Goal: Check status: Check status

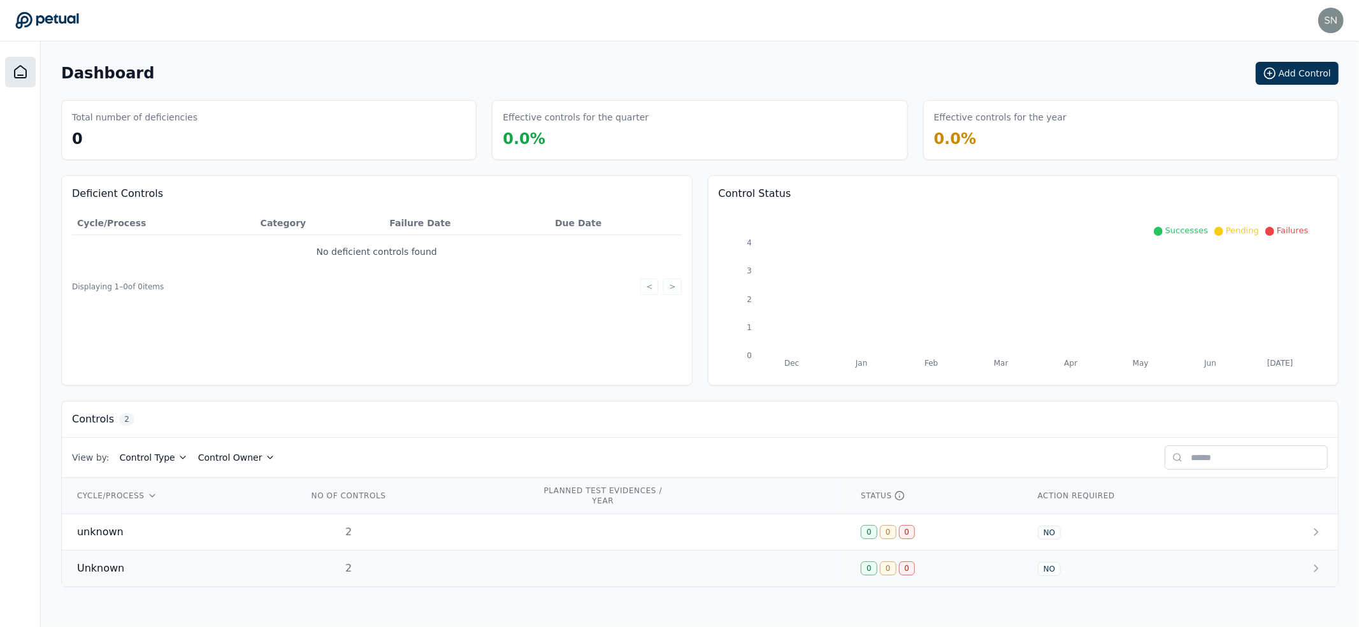
click at [424, 561] on td "2" at bounding box center [409, 568] width 234 height 36
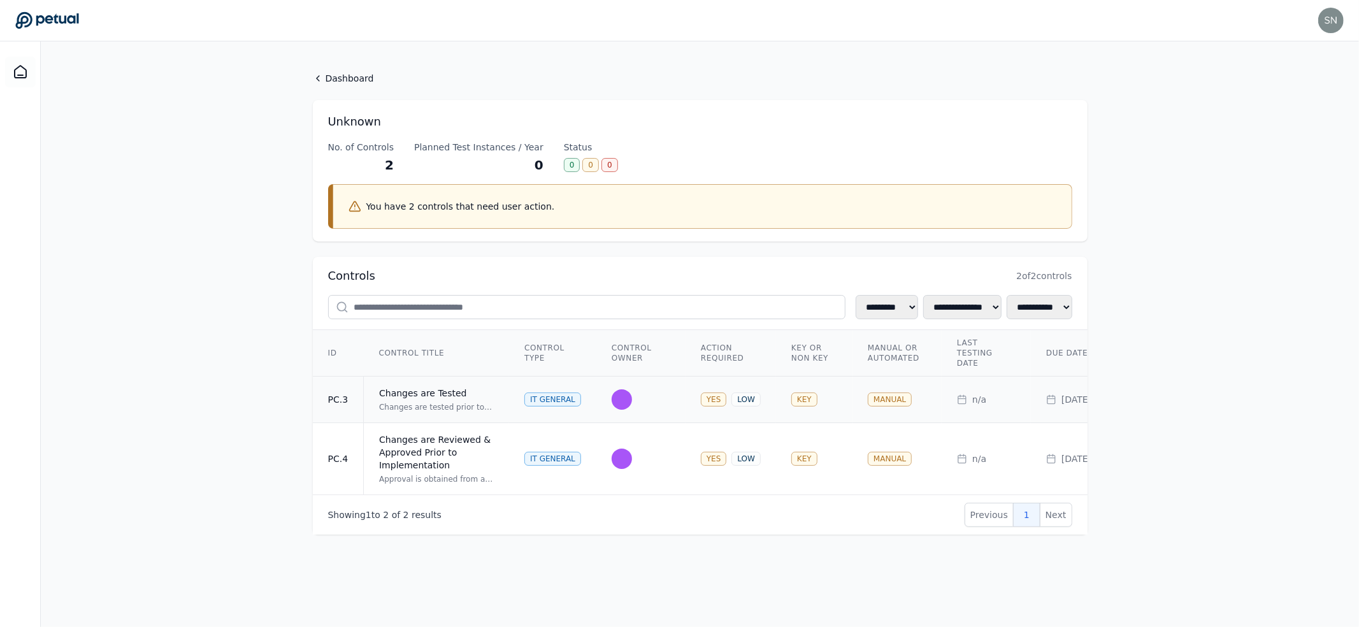
click at [450, 393] on div "Changes are Tested" at bounding box center [436, 393] width 115 height 13
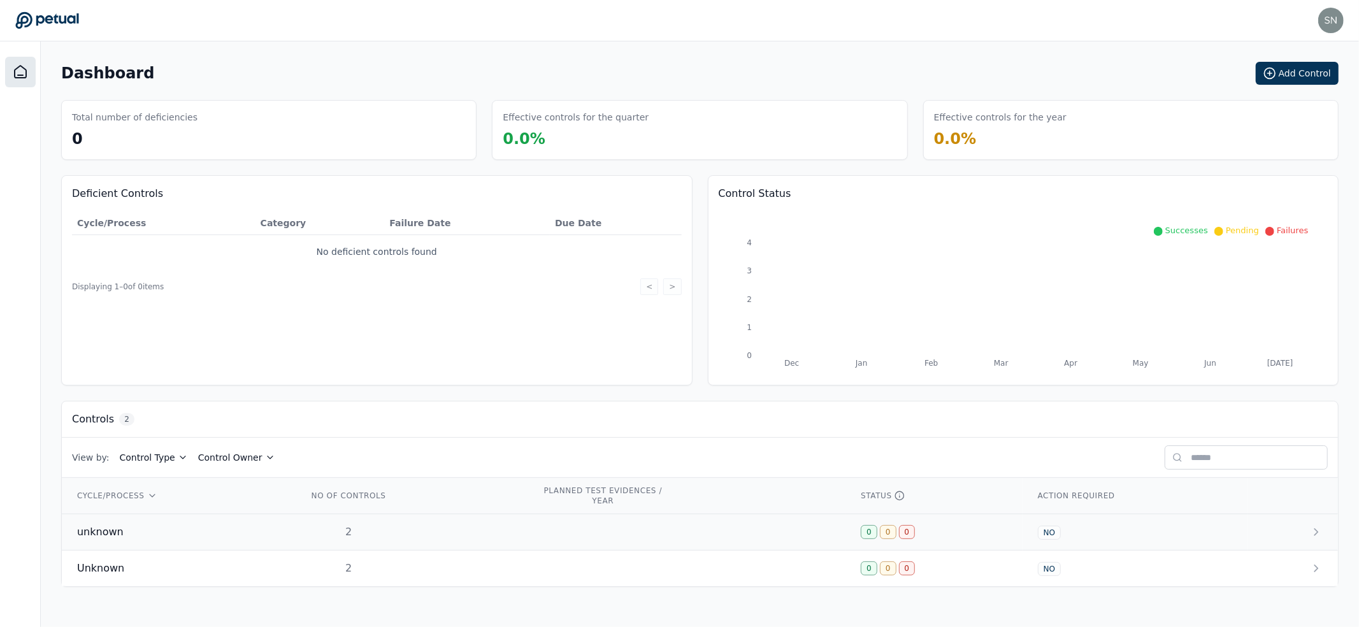
click at [297, 526] on td "2" at bounding box center [409, 532] width 234 height 36
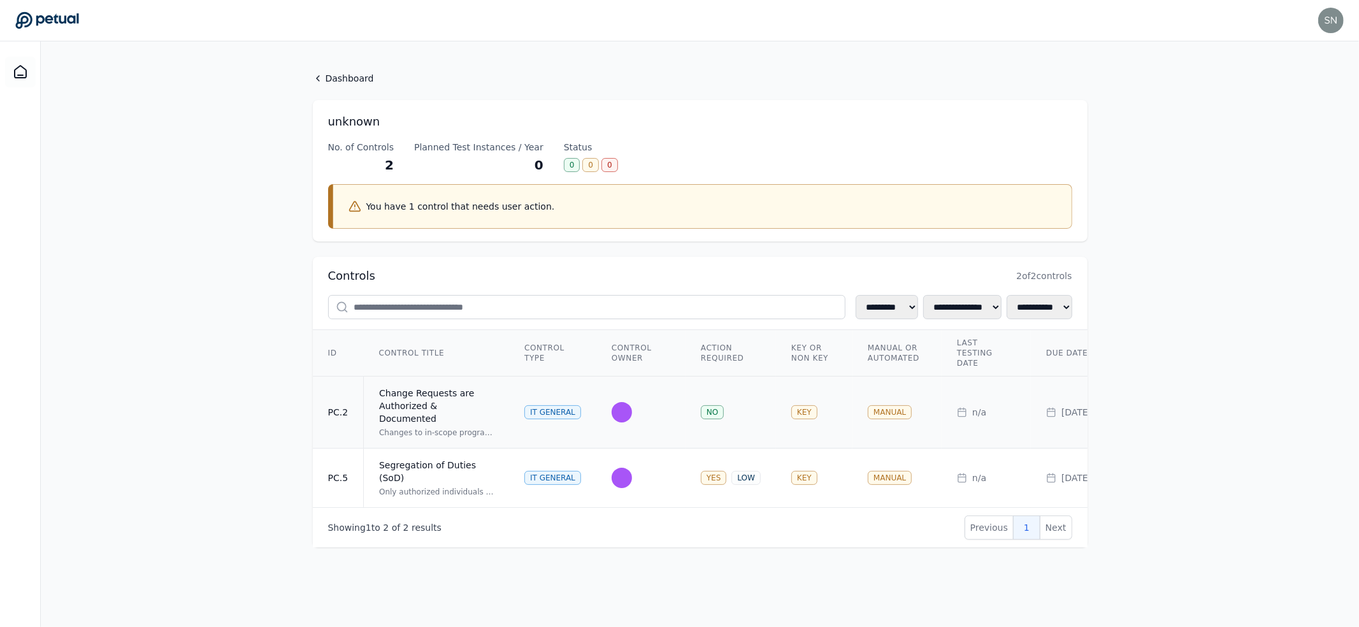
click at [753, 405] on td "NO" at bounding box center [730, 413] width 90 height 72
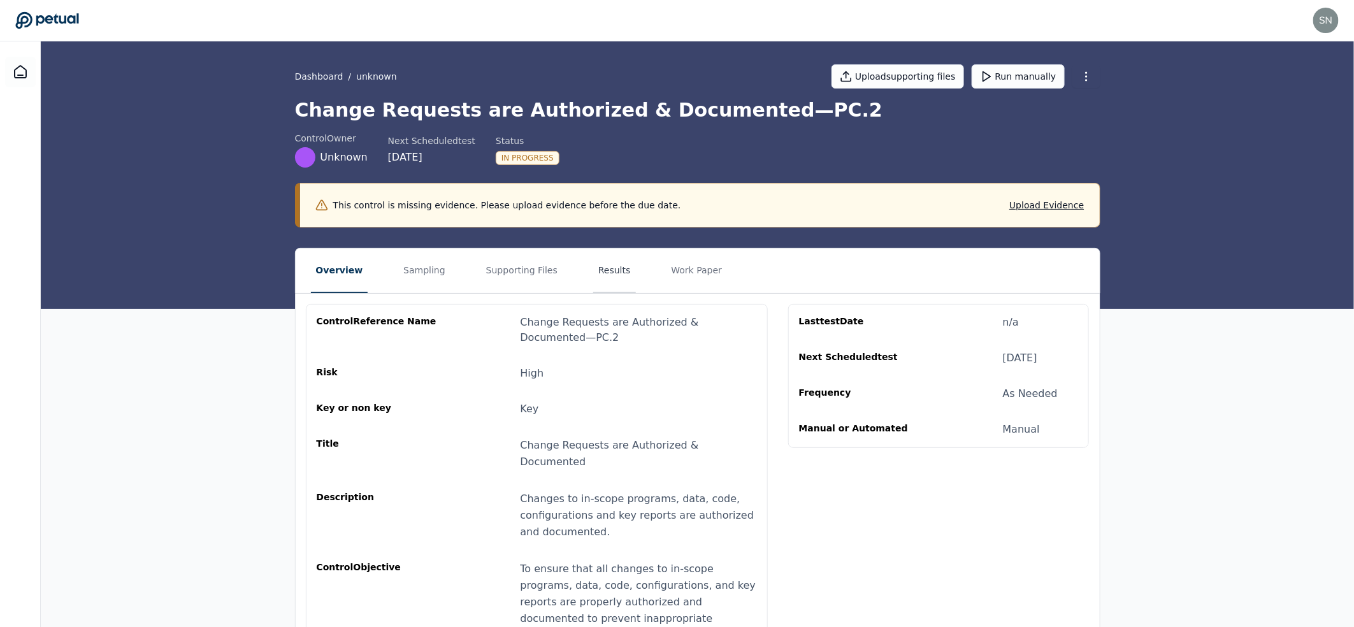
click at [605, 271] on button "Results" at bounding box center [614, 270] width 43 height 45
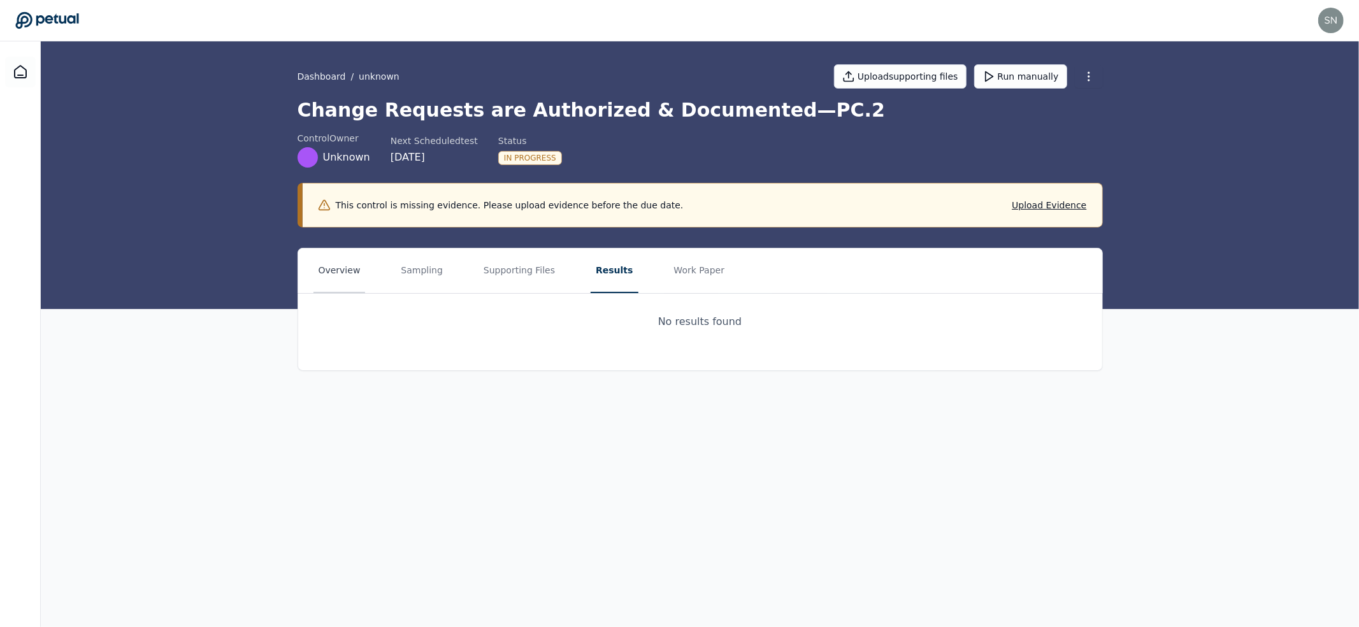
click at [361, 286] on button "Overview" at bounding box center [339, 270] width 52 height 45
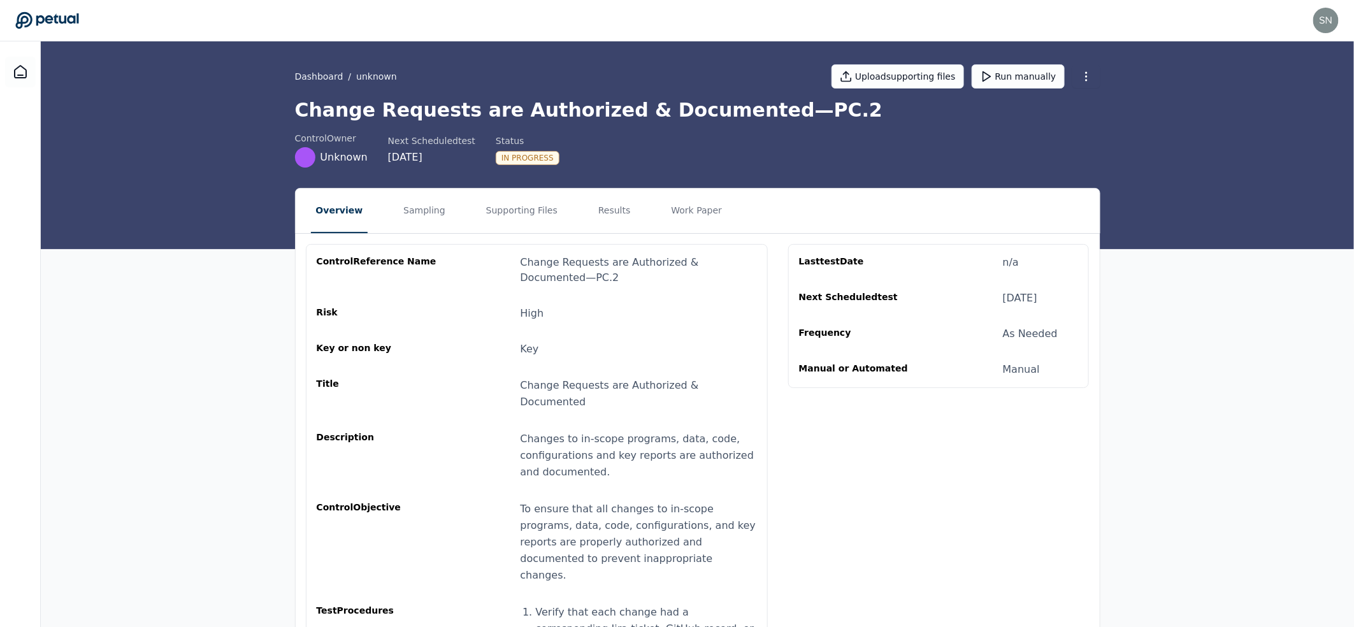
click at [550, 280] on div "Change Requests are Authorized & Documented — PC.2" at bounding box center [638, 270] width 236 height 31
click at [517, 222] on button "Supporting Files" at bounding box center [522, 211] width 82 height 45
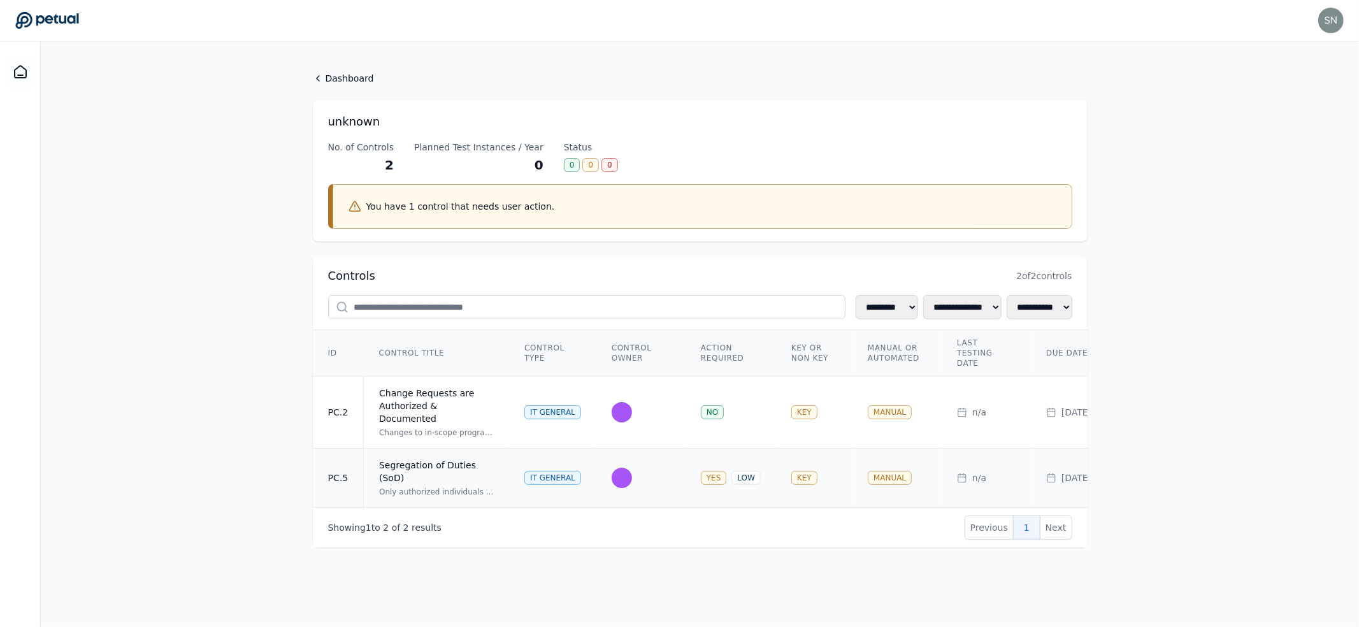
click at [465, 473] on td "Segregation of Duties (SoD) Only authorized individuals can migrate code change…" at bounding box center [437, 478] width 146 height 59
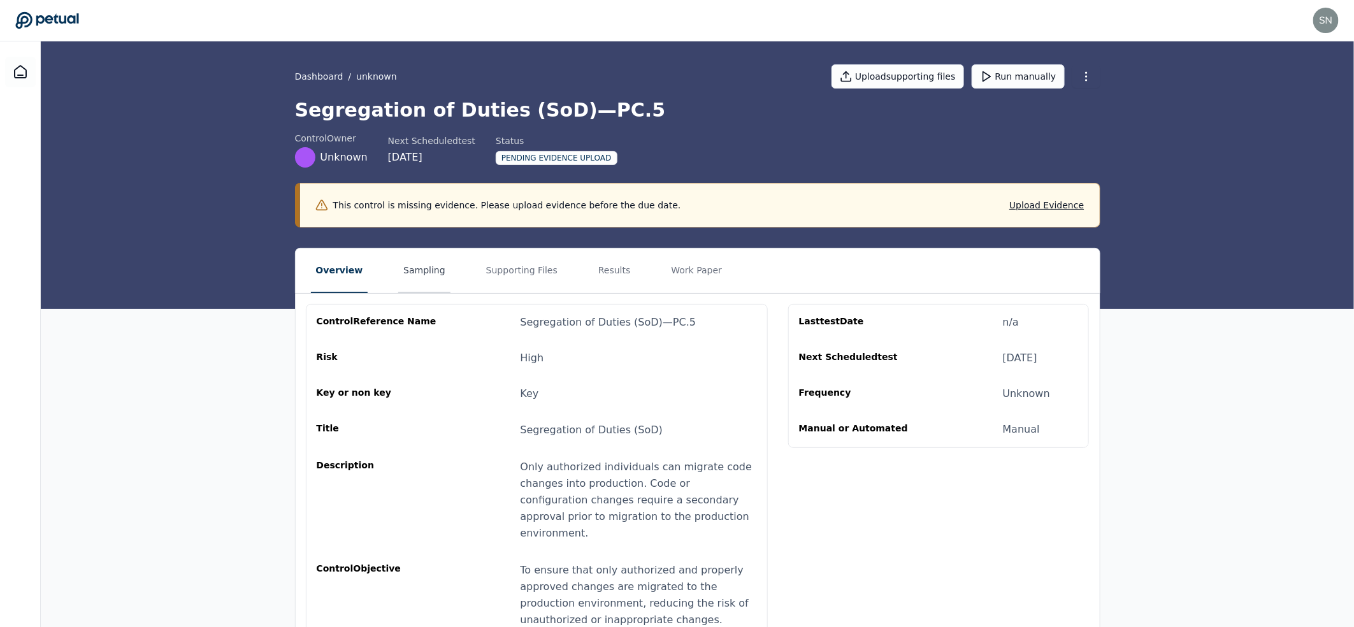
click at [398, 275] on button "Sampling" at bounding box center [424, 270] width 52 height 45
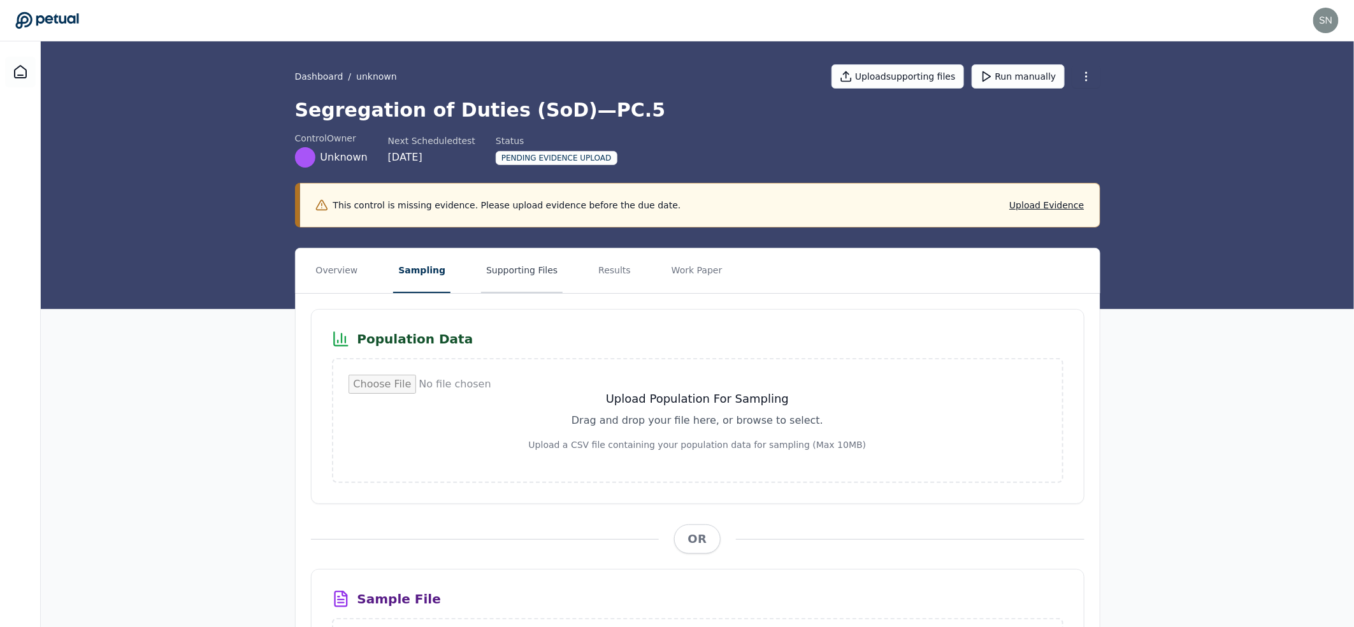
click at [522, 279] on button "Supporting Files" at bounding box center [522, 270] width 82 height 45
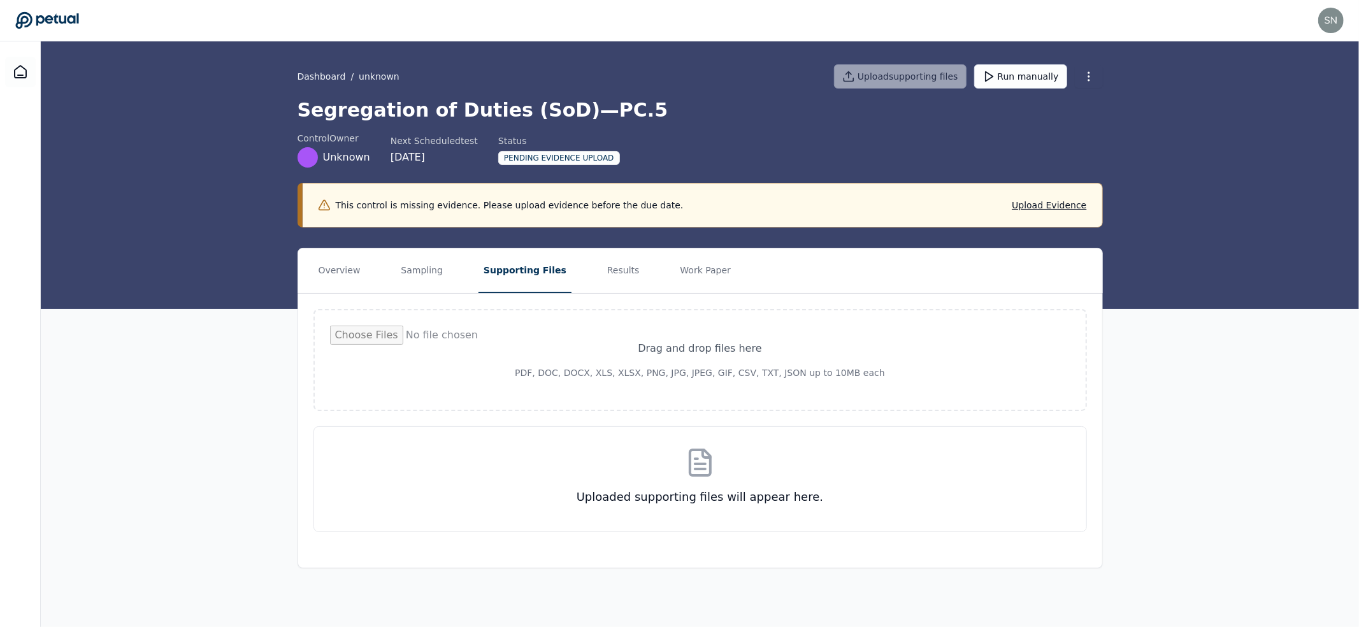
click at [444, 277] on nav "Overview Sampling Supporting Files Results Work Paper" at bounding box center [700, 270] width 804 height 45
click at [371, 269] on nav "Overview Sampling Supporting Files Results Work Paper" at bounding box center [700, 270] width 804 height 45
click at [334, 271] on button "Overview" at bounding box center [339, 270] width 52 height 45
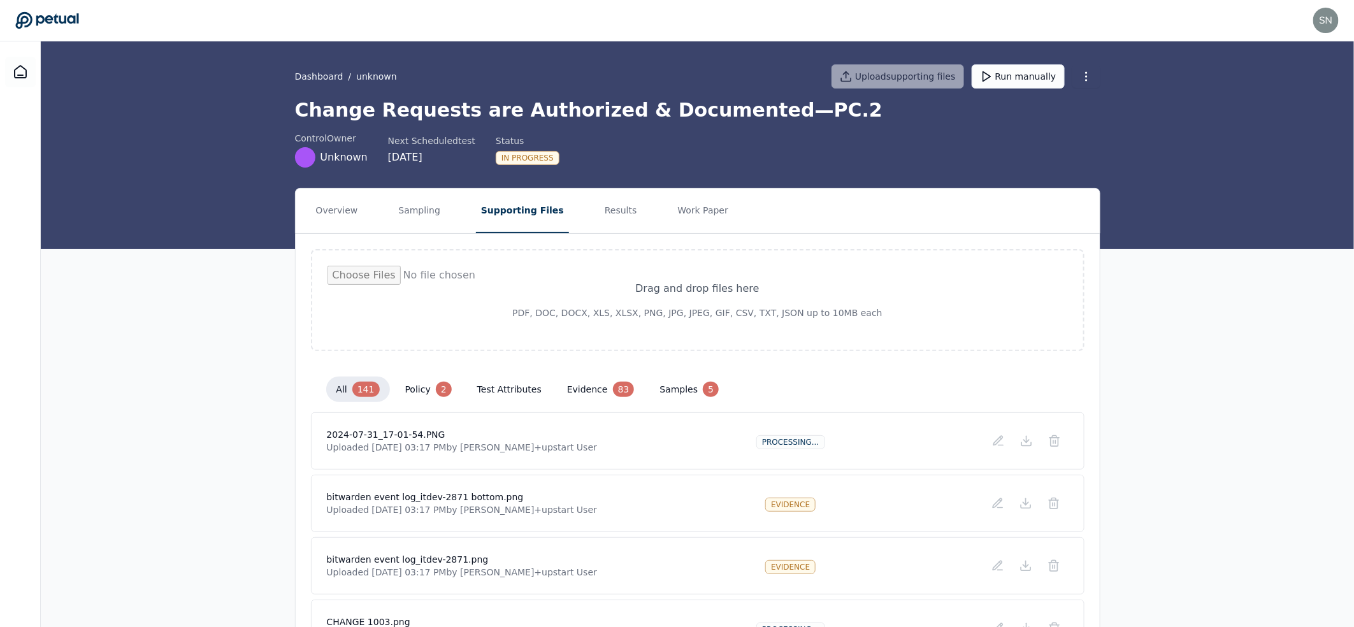
click at [591, 386] on button "evidence 83" at bounding box center [601, 389] width 88 height 25
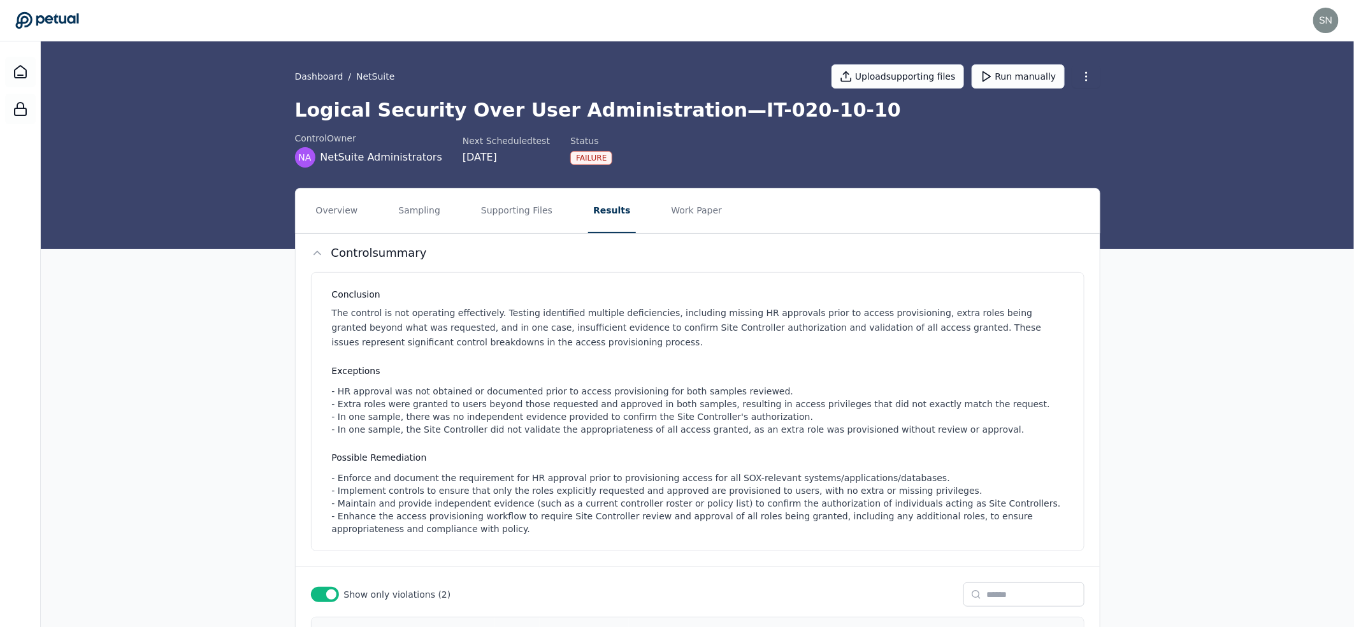
click at [39, 25] on icon at bounding box center [47, 20] width 64 height 18
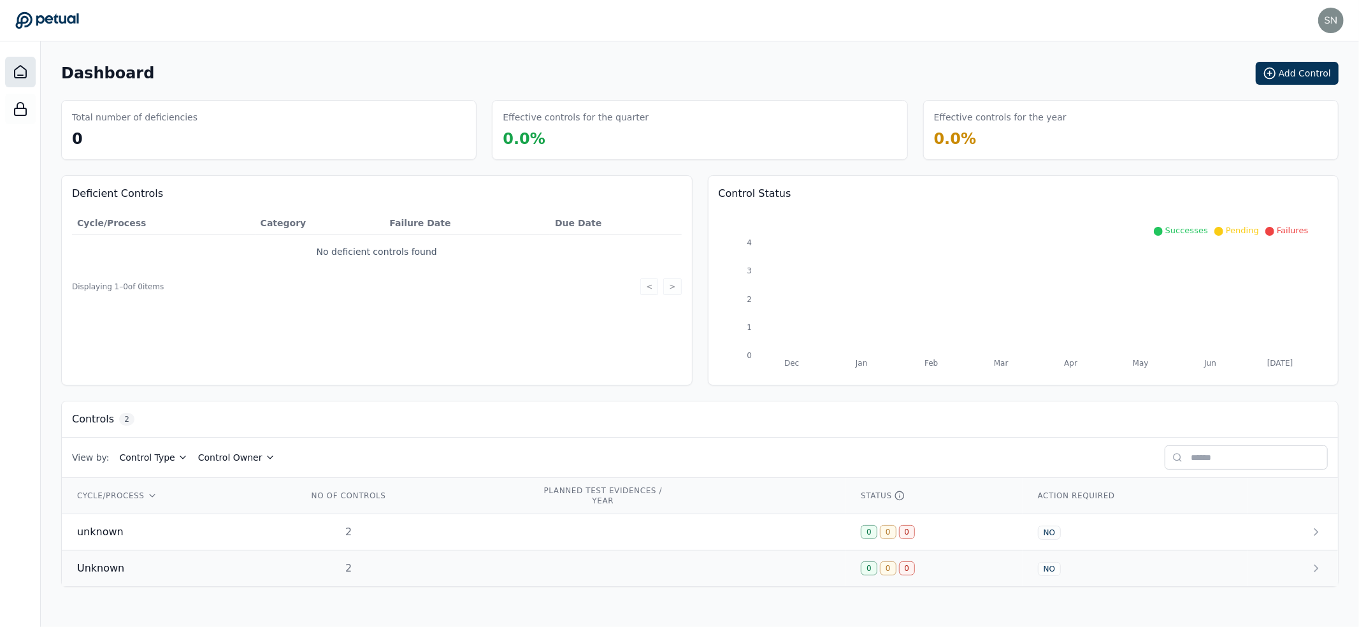
click at [355, 575] on div "2" at bounding box center [349, 568] width 82 height 15
click at [424, 528] on td "2" at bounding box center [409, 532] width 234 height 36
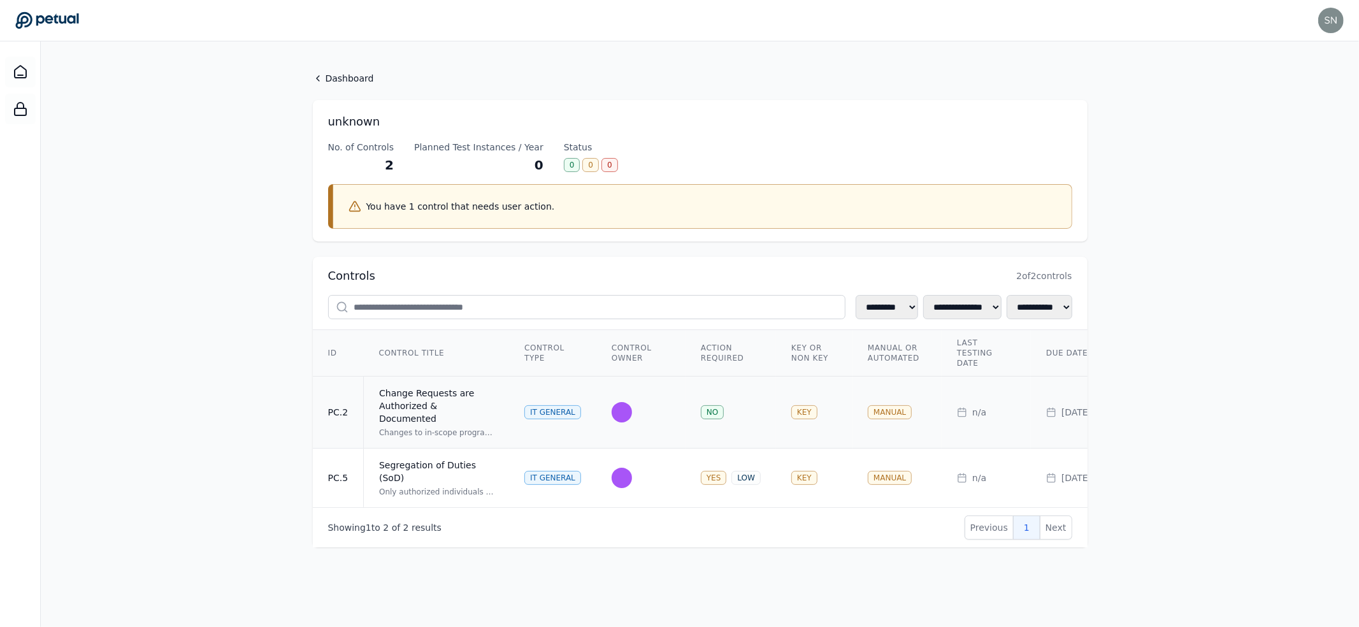
click at [661, 414] on div at bounding box center [641, 412] width 59 height 20
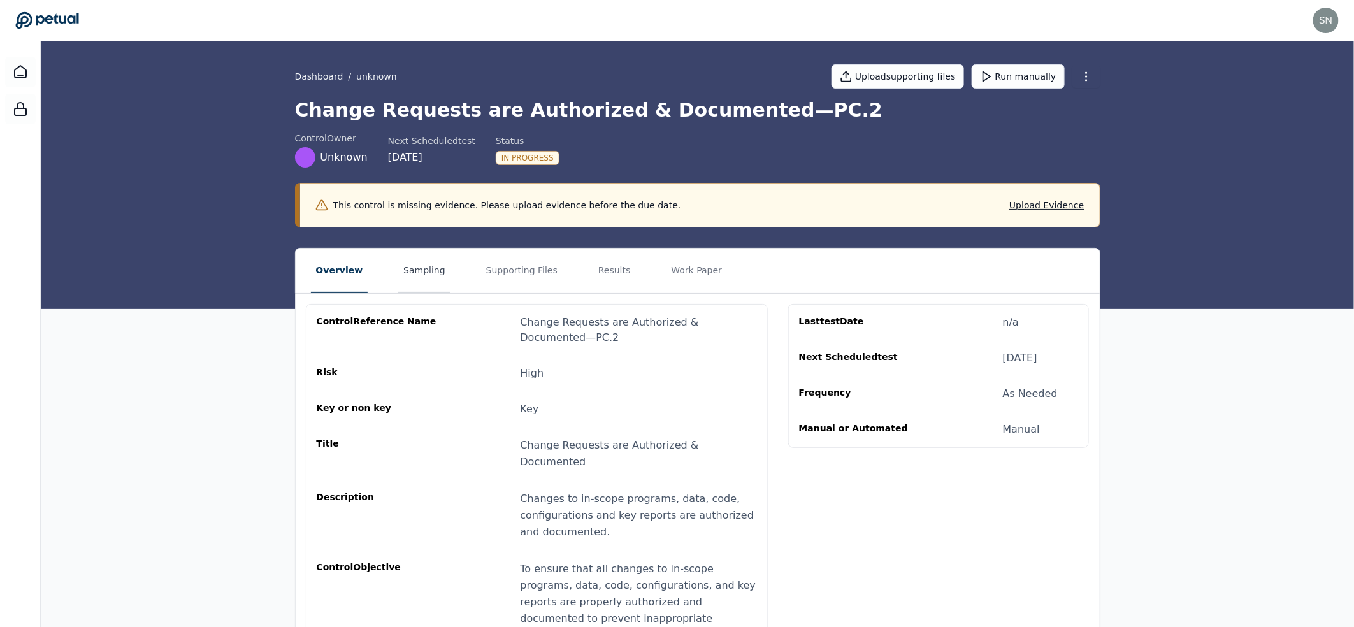
click at [440, 271] on button "Sampling" at bounding box center [424, 270] width 52 height 45
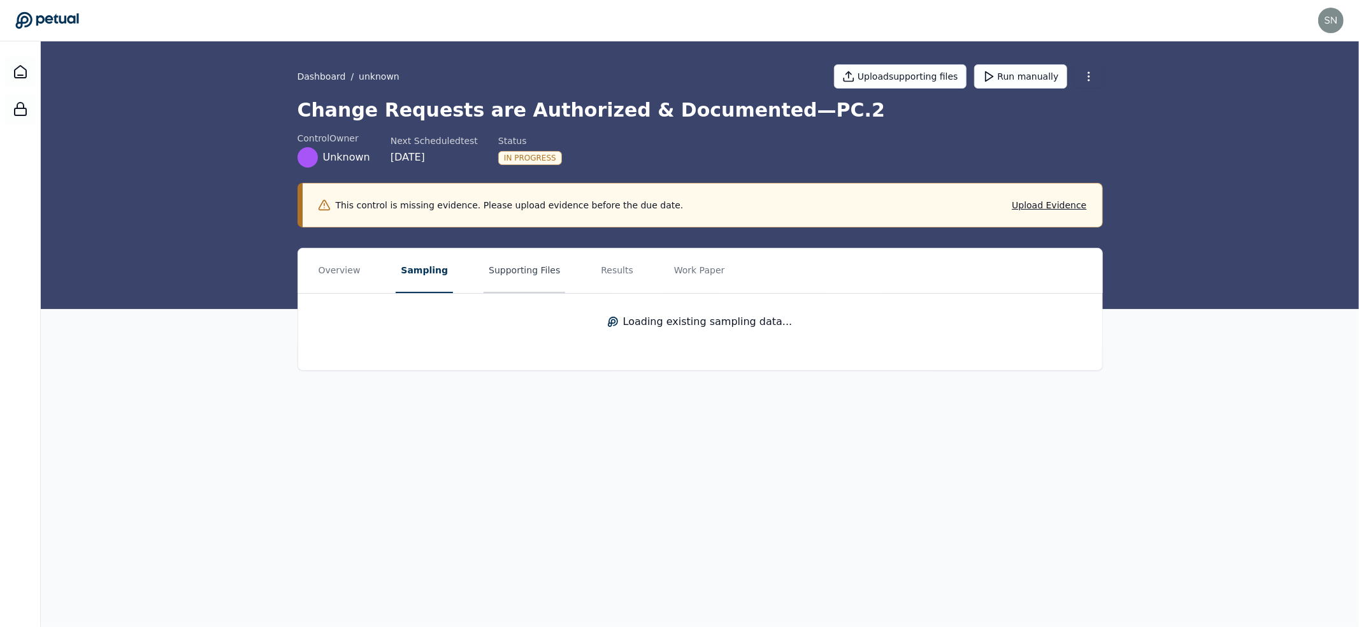
click at [502, 272] on button "Supporting Files" at bounding box center [525, 270] width 82 height 45
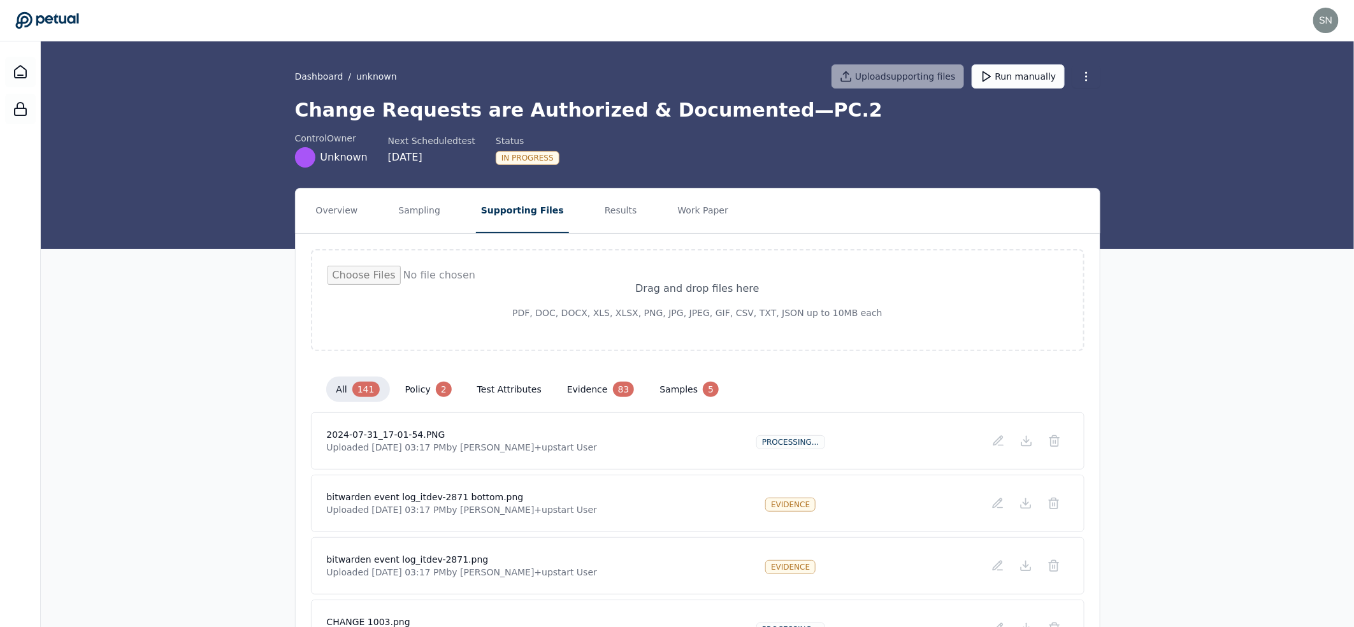
click at [419, 388] on button "policy 2" at bounding box center [428, 389] width 67 height 25
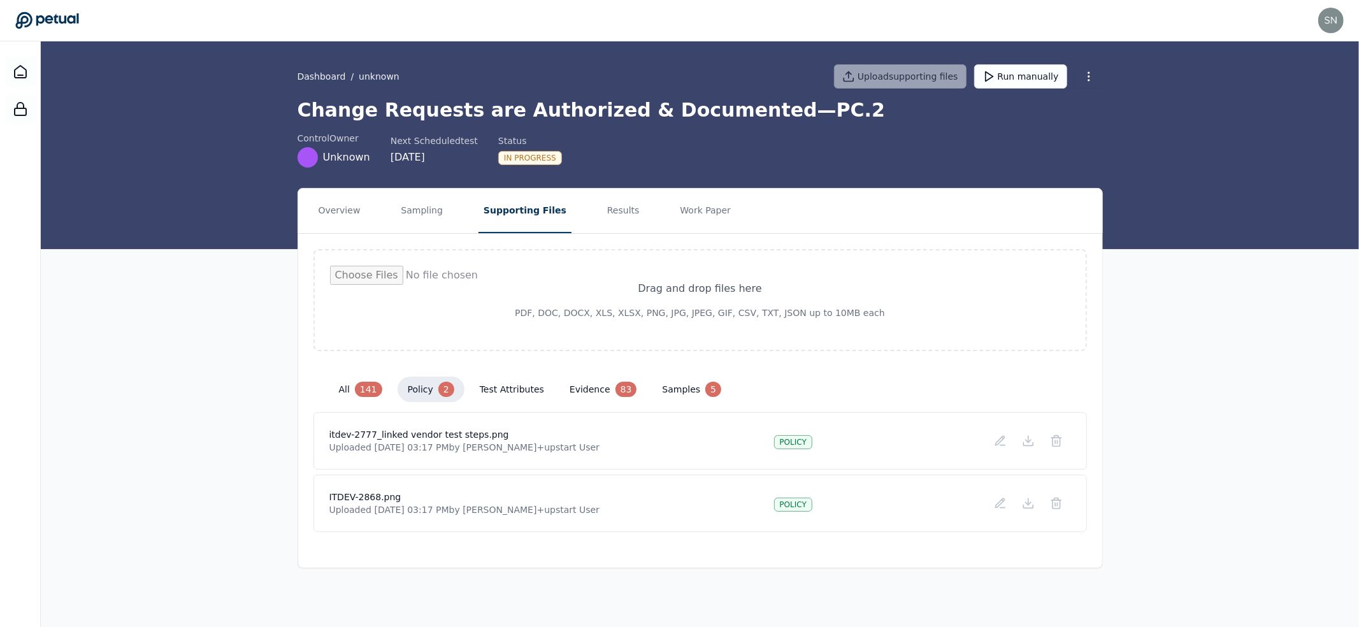
click at [364, 390] on div "141" at bounding box center [368, 389] width 27 height 15
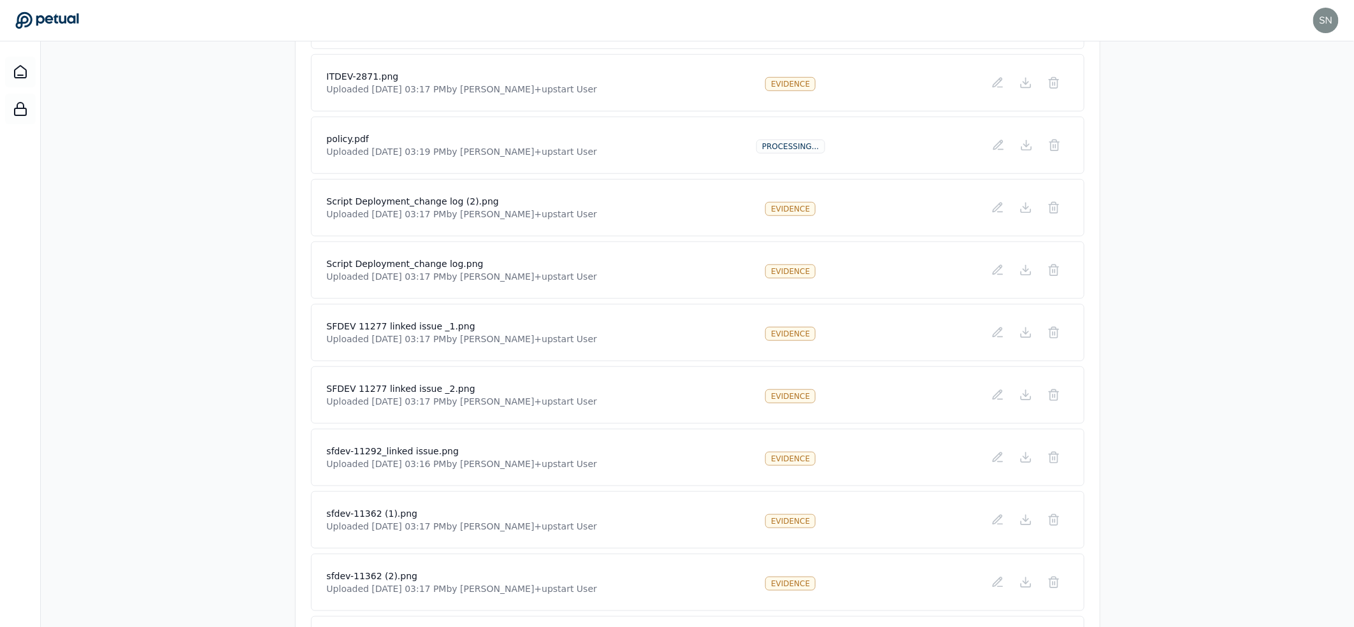
scroll to position [8034, 0]
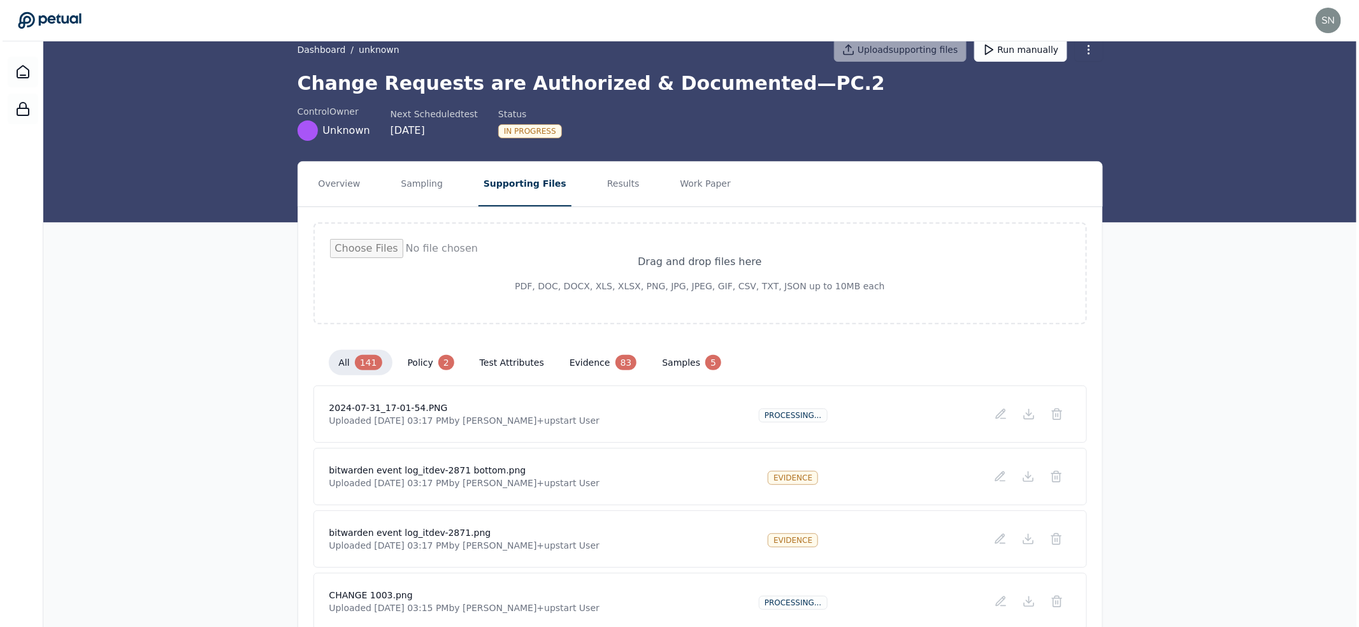
scroll to position [0, 0]
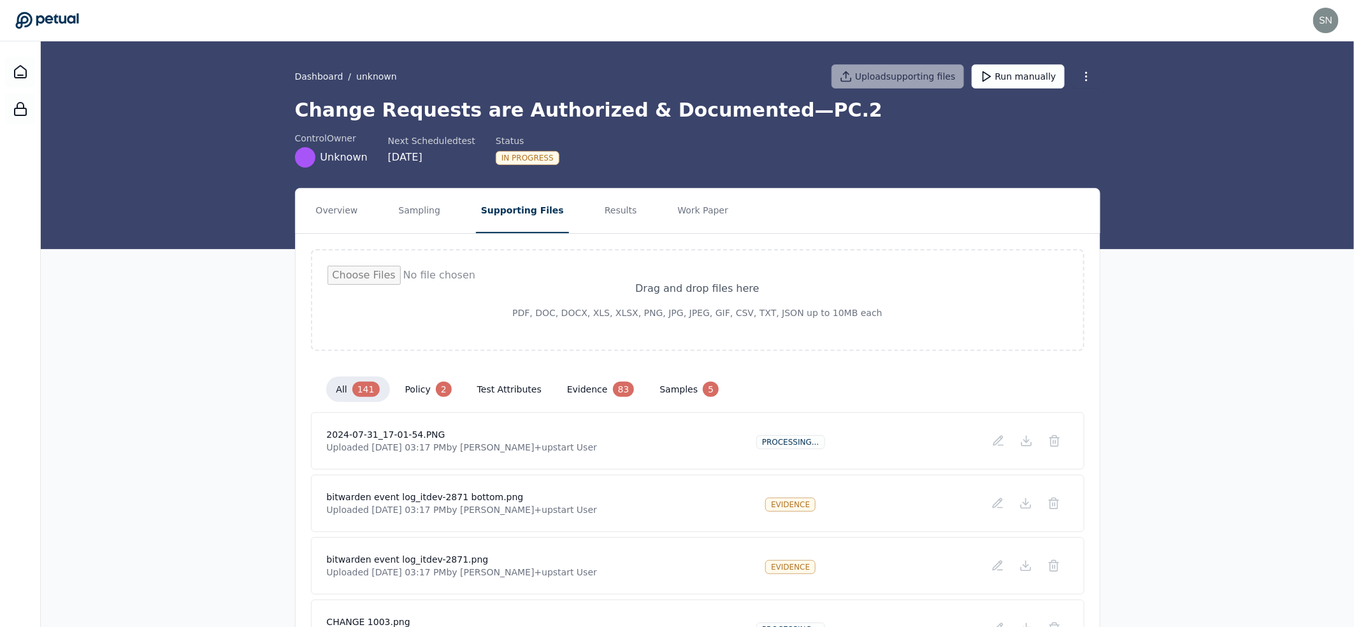
click at [445, 209] on nav "Overview Sampling Supporting Files Results Work Paper" at bounding box center [698, 211] width 804 height 45
click at [415, 210] on button "Sampling" at bounding box center [419, 211] width 52 height 45
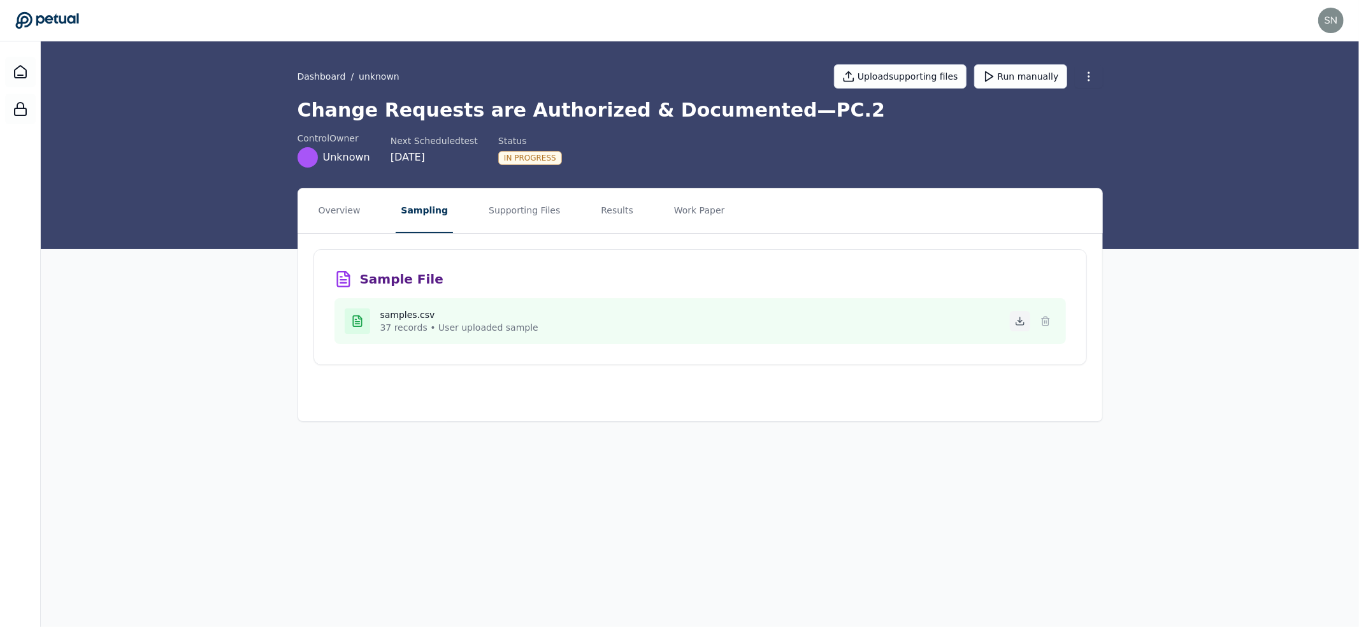
click at [1021, 320] on icon at bounding box center [1019, 321] width 4 height 2
click at [363, 78] on button "unknown" at bounding box center [379, 76] width 41 height 13
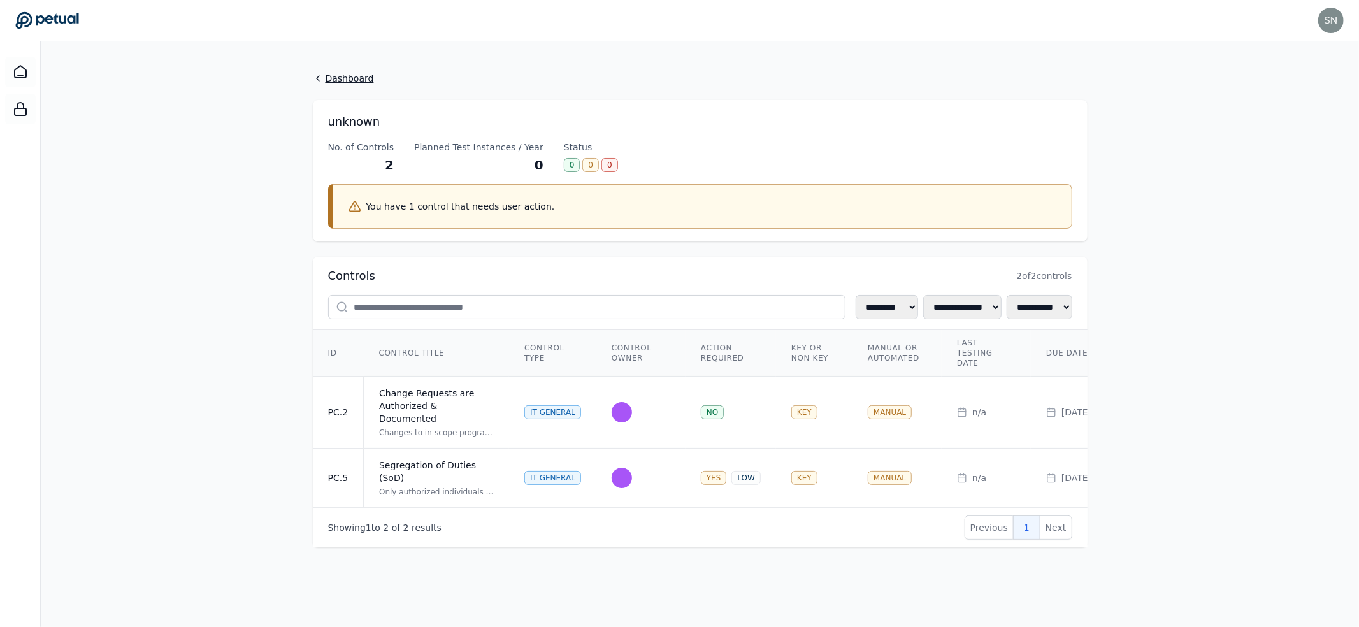
click at [329, 77] on link "Dashboard" at bounding box center [700, 78] width 775 height 13
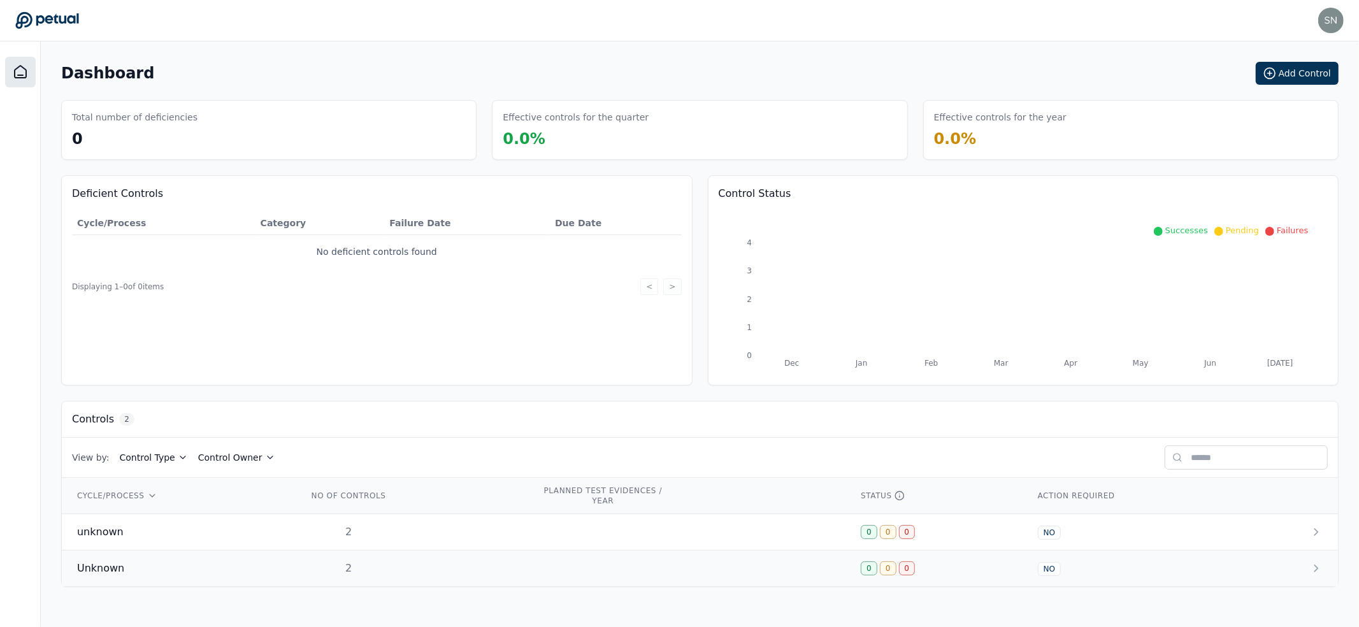
click at [511, 568] on td "2" at bounding box center [409, 568] width 234 height 36
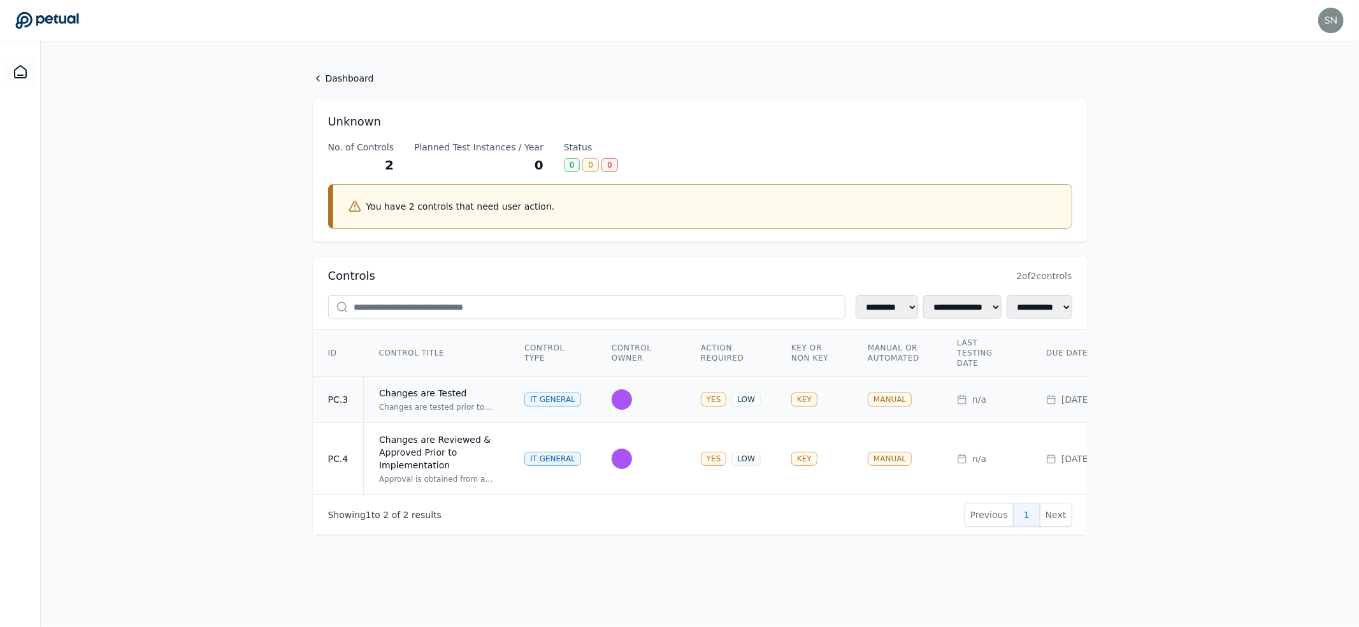
click at [477, 395] on div "Changes are Tested" at bounding box center [436, 393] width 115 height 13
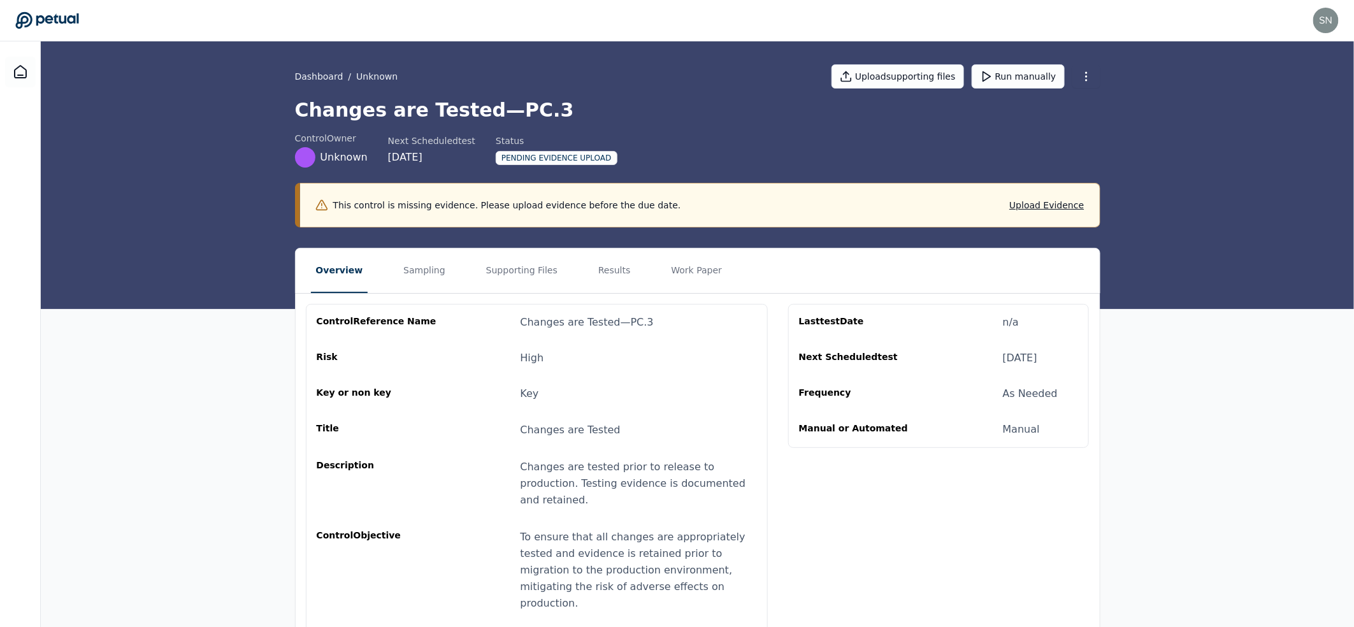
click at [449, 271] on nav "Overview Sampling Supporting Files Results Work Paper" at bounding box center [698, 270] width 804 height 45
click at [552, 278] on nav "Overview Sampling Supporting Files Results Work Paper" at bounding box center [698, 270] width 804 height 45
click at [411, 258] on button "Sampling" at bounding box center [424, 270] width 52 height 45
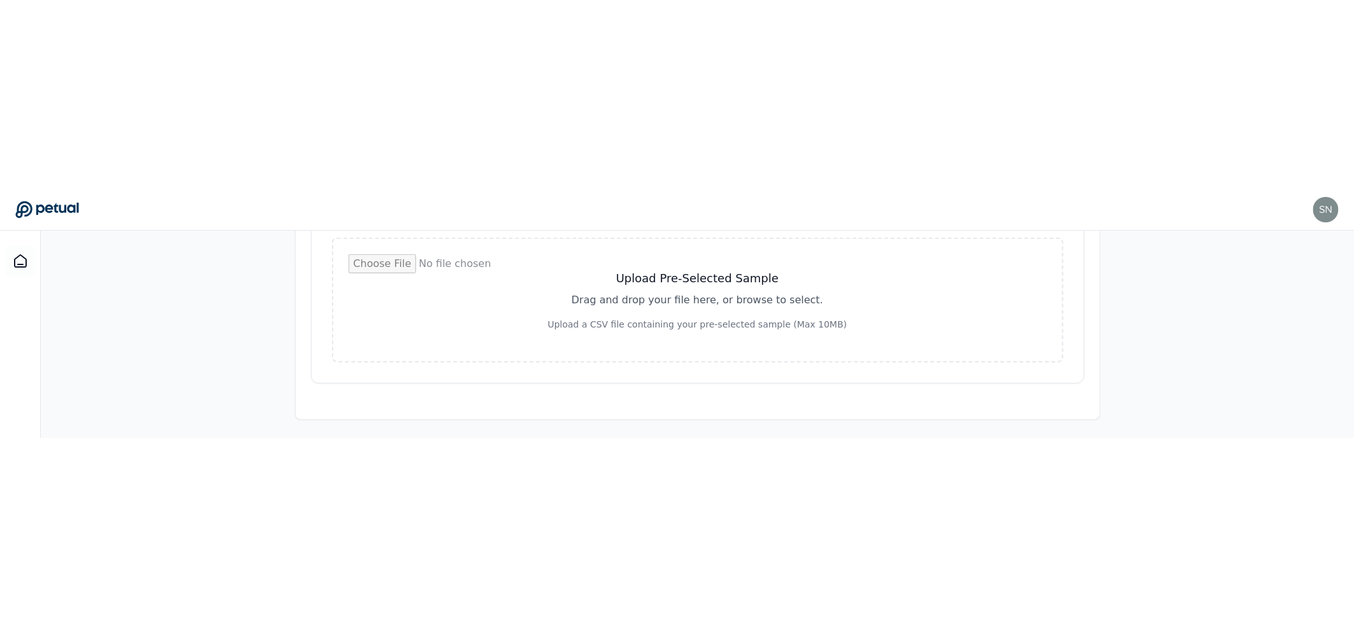
scroll to position [191, 0]
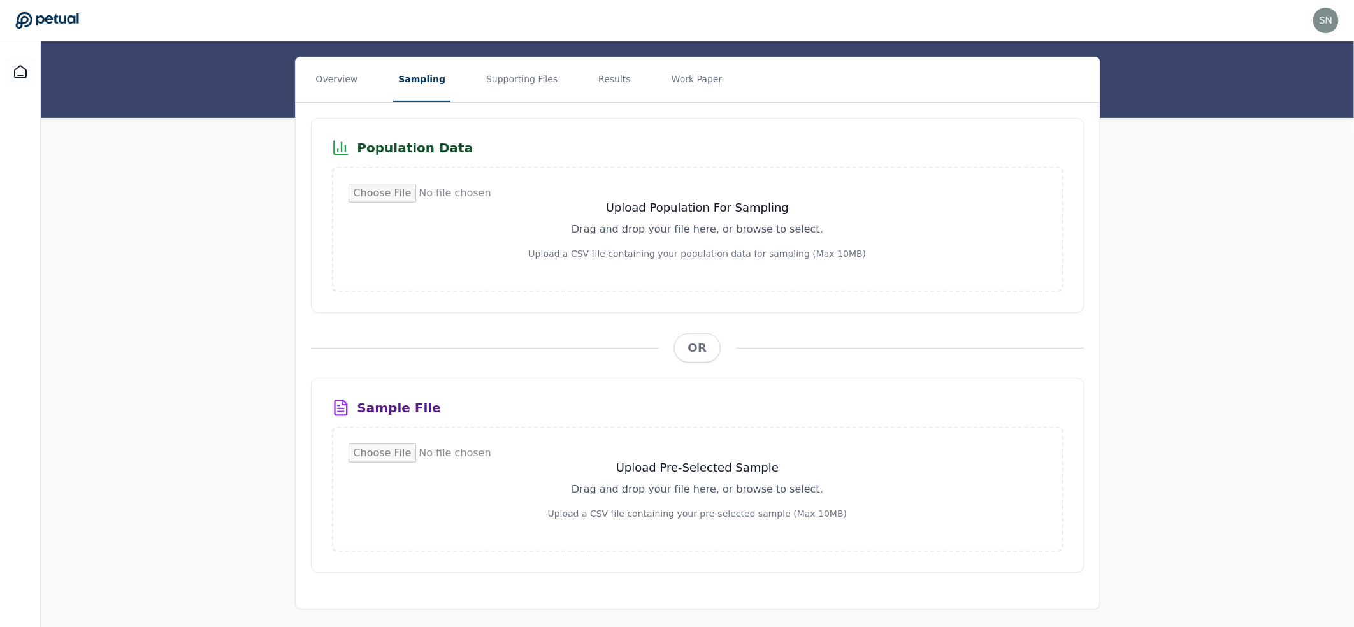
click at [1240, 238] on div "Overview Sampling Supporting Files Results Work Paper Population Data Upload Po…" at bounding box center [697, 333] width 1313 height 552
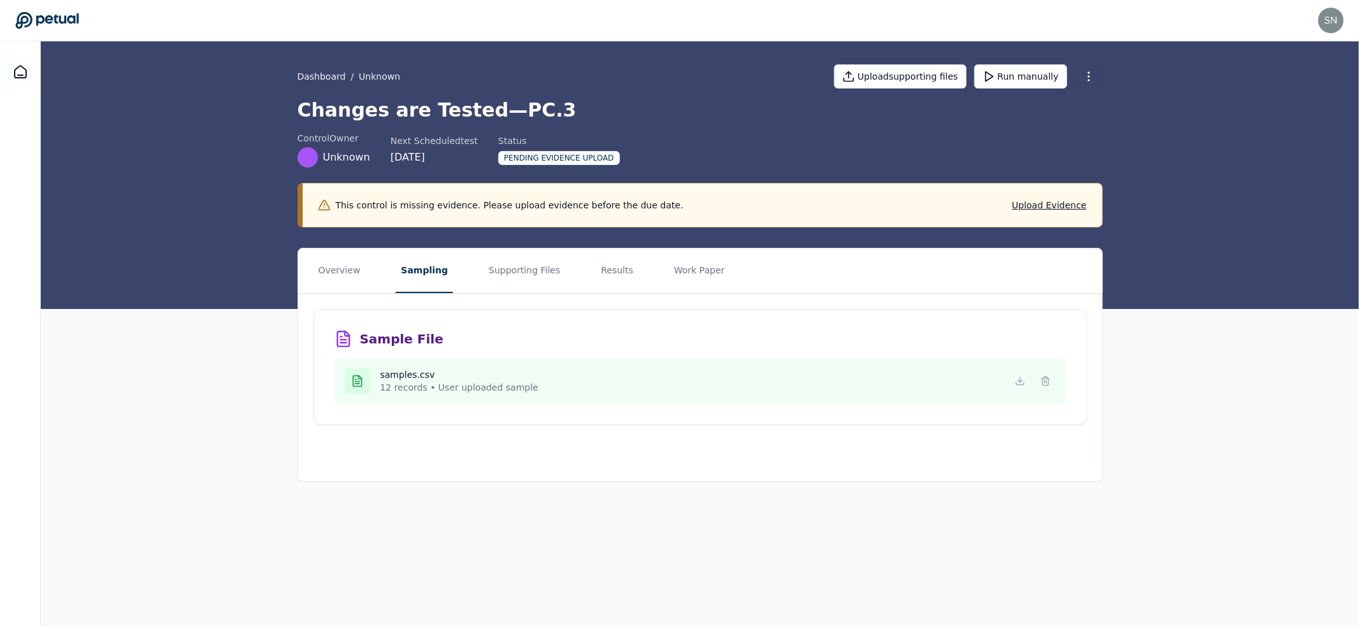
click at [424, 376] on h4 "samples.csv" at bounding box center [459, 374] width 158 height 13
click at [1016, 381] on icon at bounding box center [1020, 381] width 10 height 10
click at [522, 281] on button "Supporting Files" at bounding box center [525, 270] width 82 height 45
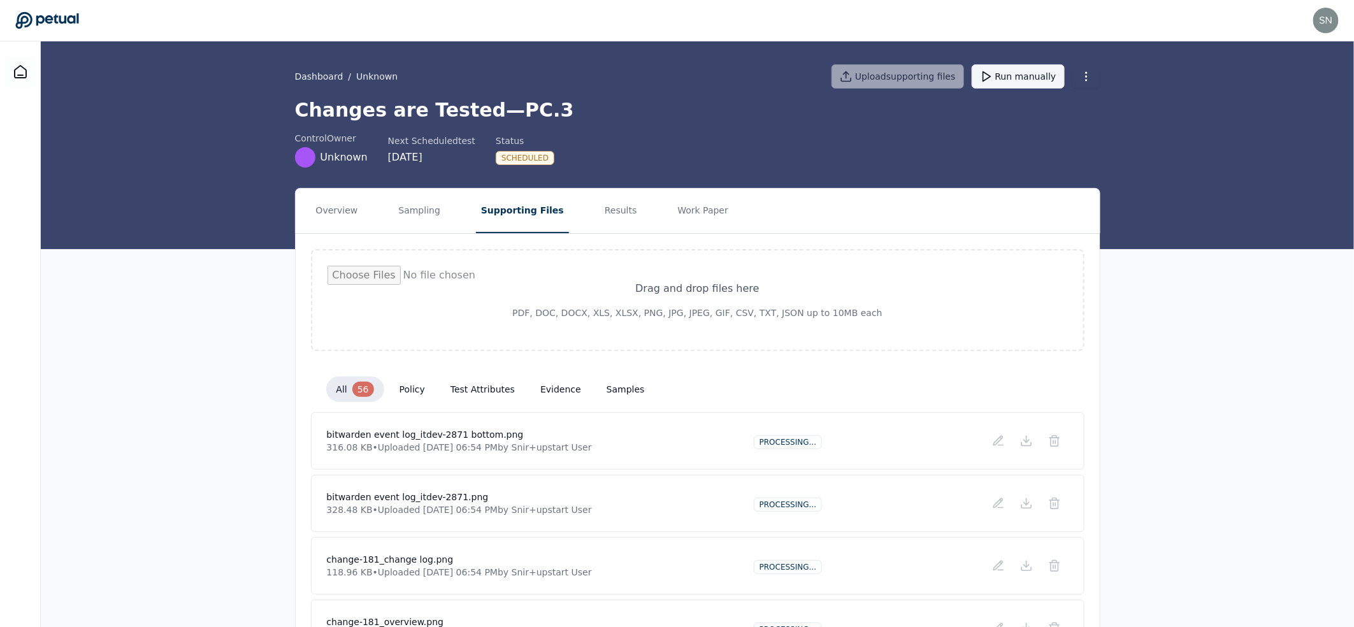
click at [1012, 75] on button "Run manually" at bounding box center [1018, 76] width 93 height 24
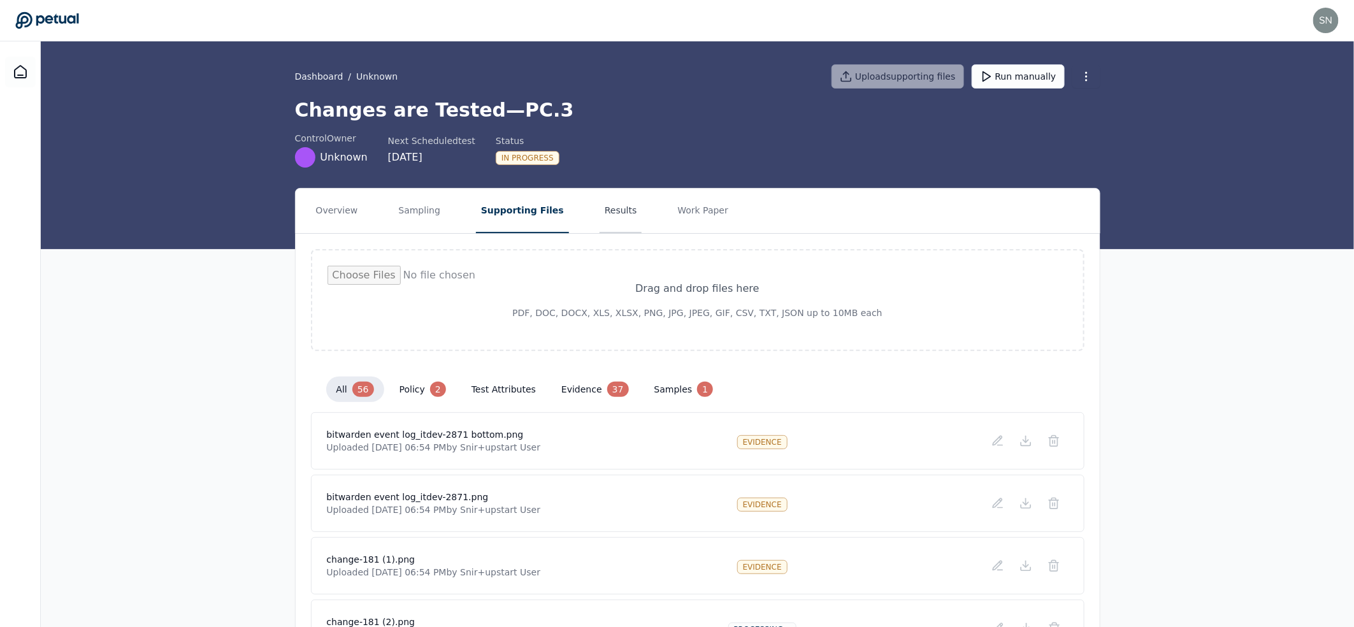
click at [614, 215] on button "Results" at bounding box center [620, 211] width 43 height 45
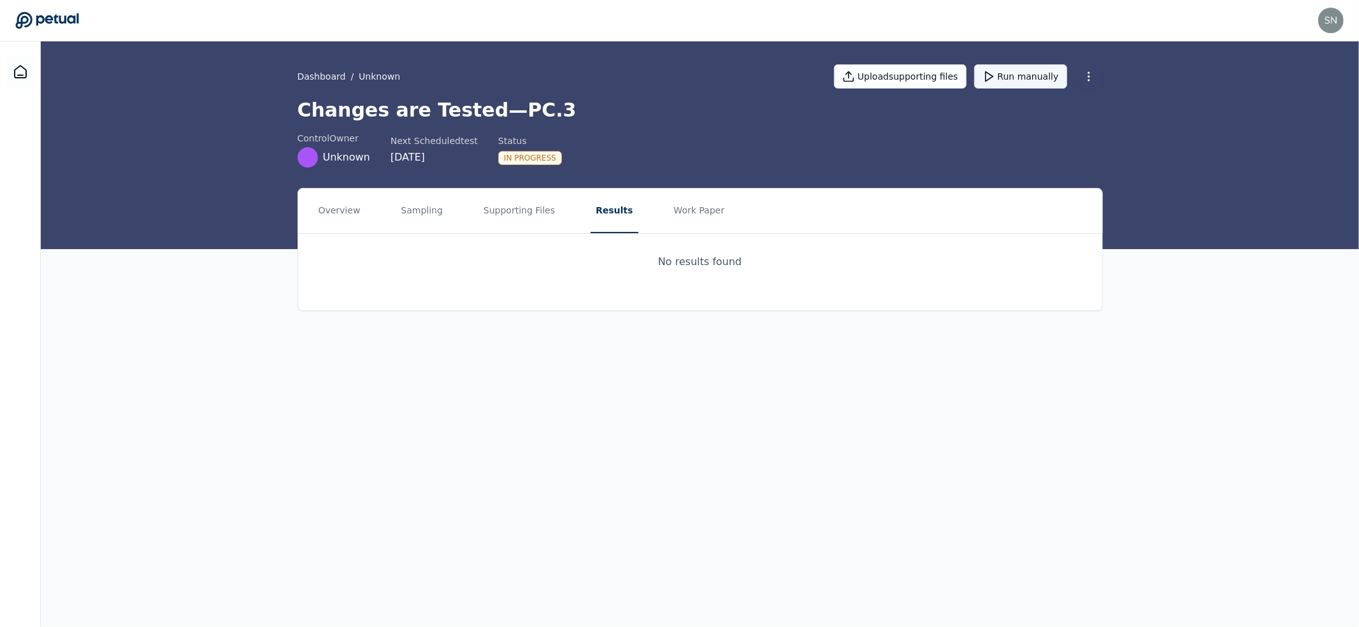
click at [1024, 82] on button "Run manually" at bounding box center [1020, 76] width 93 height 24
